Goal: Task Accomplishment & Management: Use online tool/utility

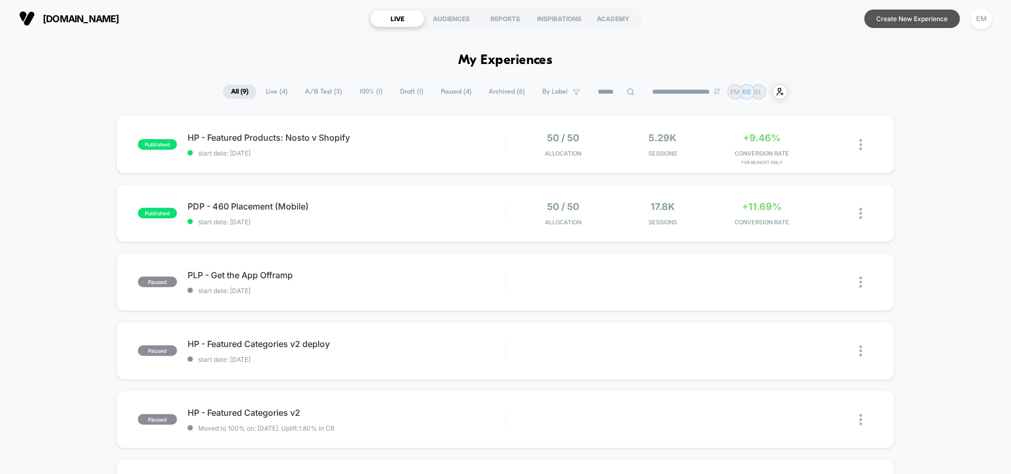
click at [901, 17] on button "Create New Experience" at bounding box center [913, 19] width 96 height 19
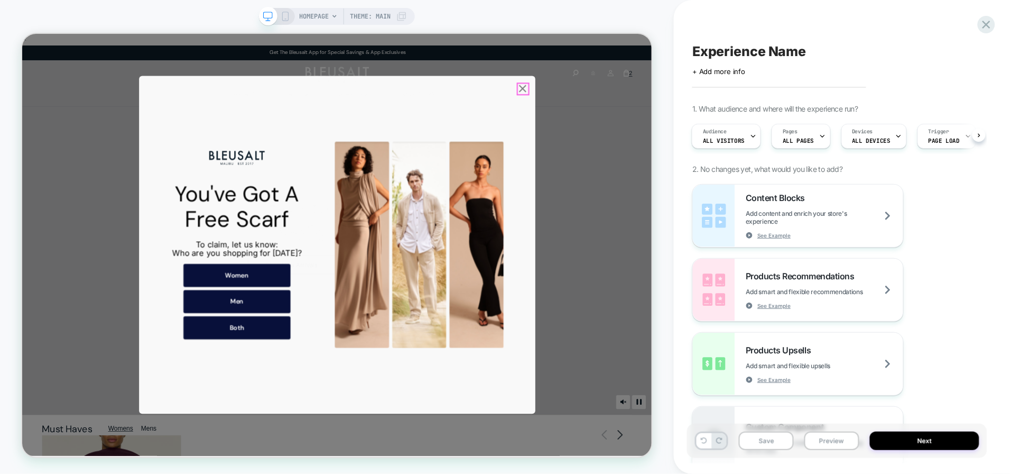
click at [693, 107] on icon "Close popup" at bounding box center [689, 106] width 17 height 17
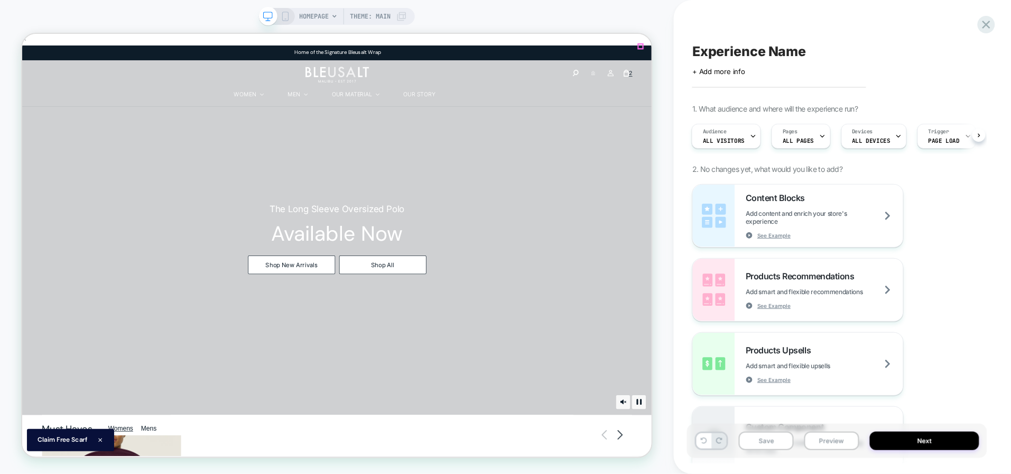
click at [799, 138] on span "ALL PAGES" at bounding box center [798, 140] width 31 height 7
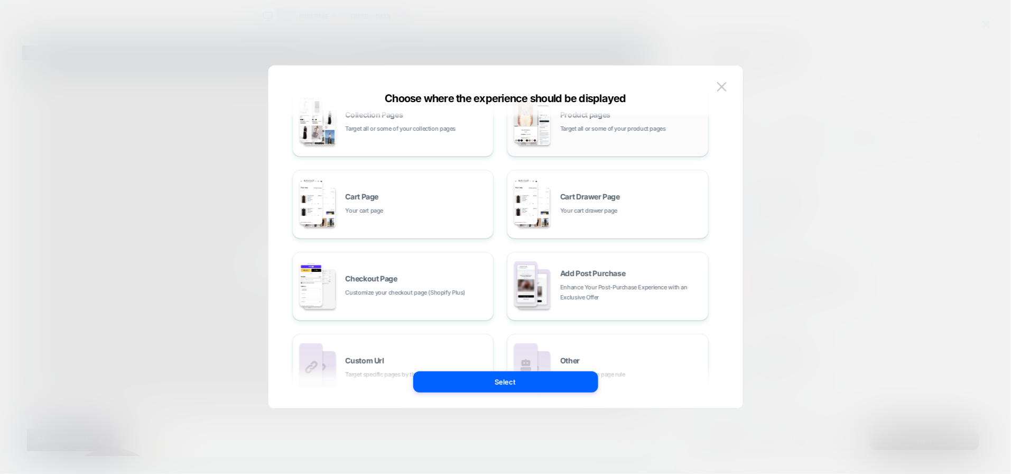
scroll to position [119, 0]
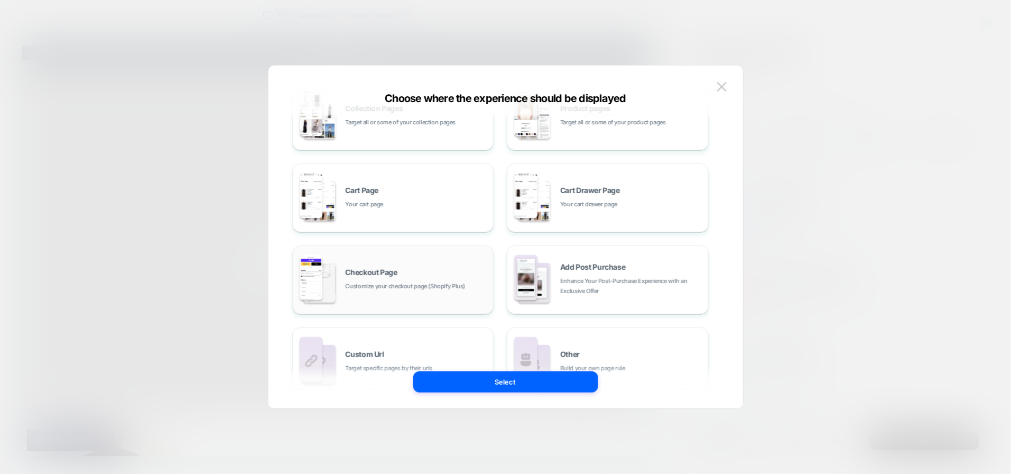
click at [411, 272] on div "Checkout Page Customize your checkout page (Shopify Plus)" at bounding box center [417, 280] width 143 height 23
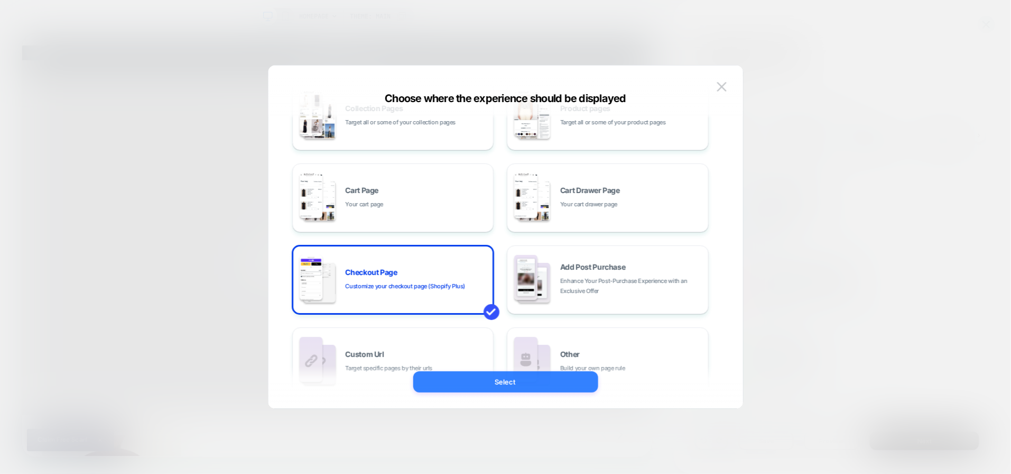
click at [500, 382] on button "Select" at bounding box center [505, 381] width 185 height 21
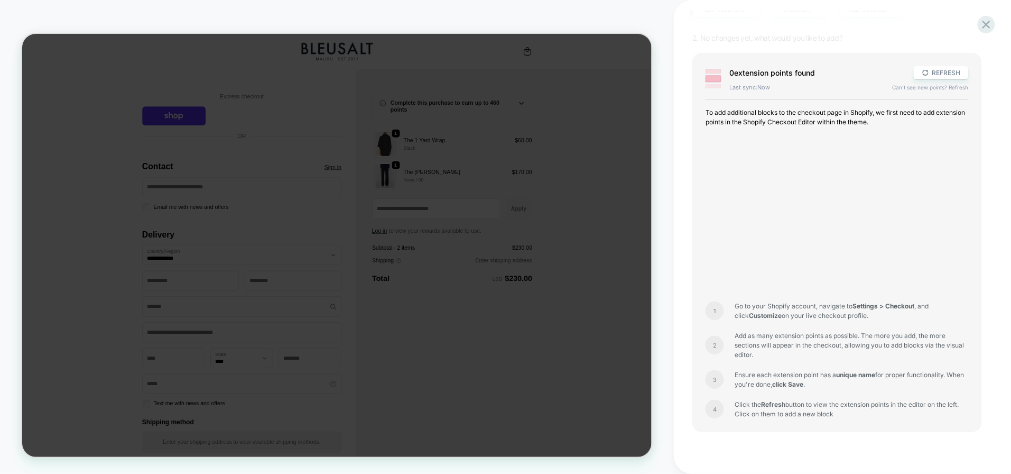
scroll to position [148, 0]
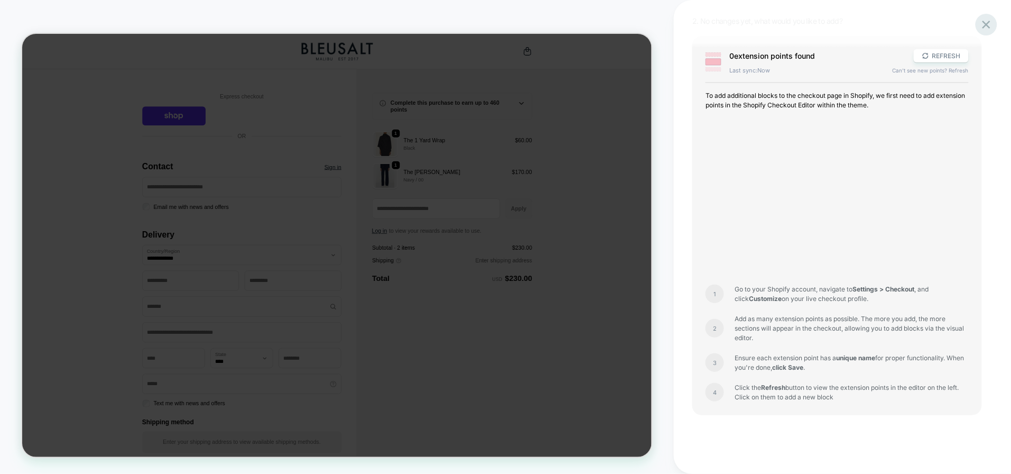
click at [985, 29] on icon at bounding box center [986, 24] width 14 height 14
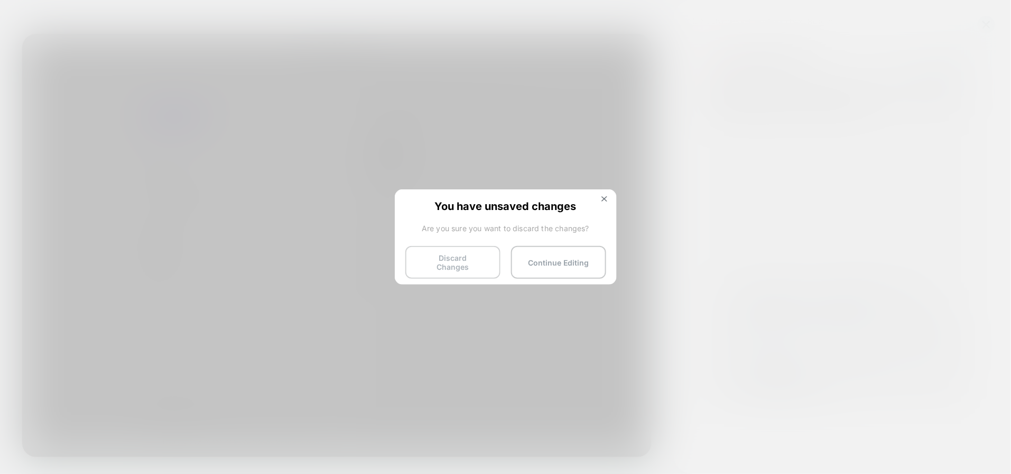
click at [467, 255] on button "Discard Changes" at bounding box center [452, 262] width 95 height 33
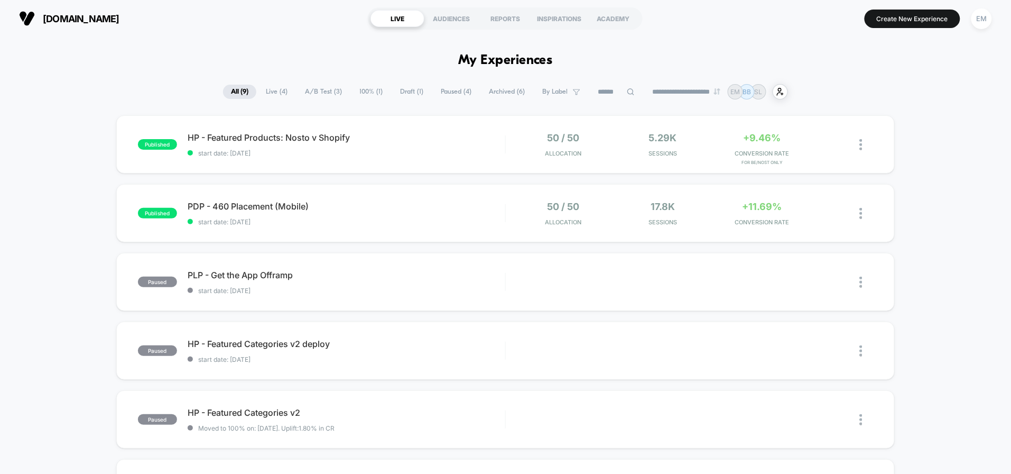
click at [23, 17] on img at bounding box center [27, 19] width 16 height 16
click at [985, 21] on div "EM" at bounding box center [982, 18] width 21 height 21
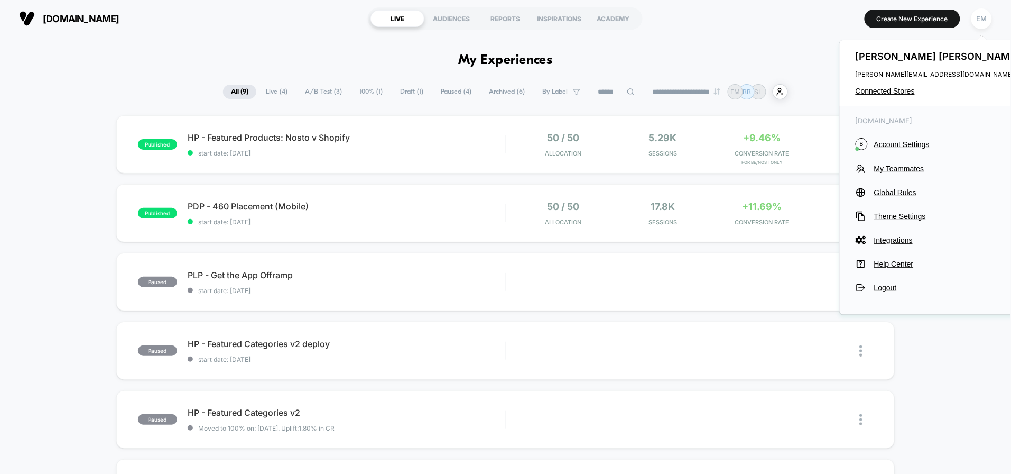
click at [785, 29] on section "Create New Experience EM" at bounding box center [834, 18] width 321 height 26
